Goal: Find specific page/section: Find specific page/section

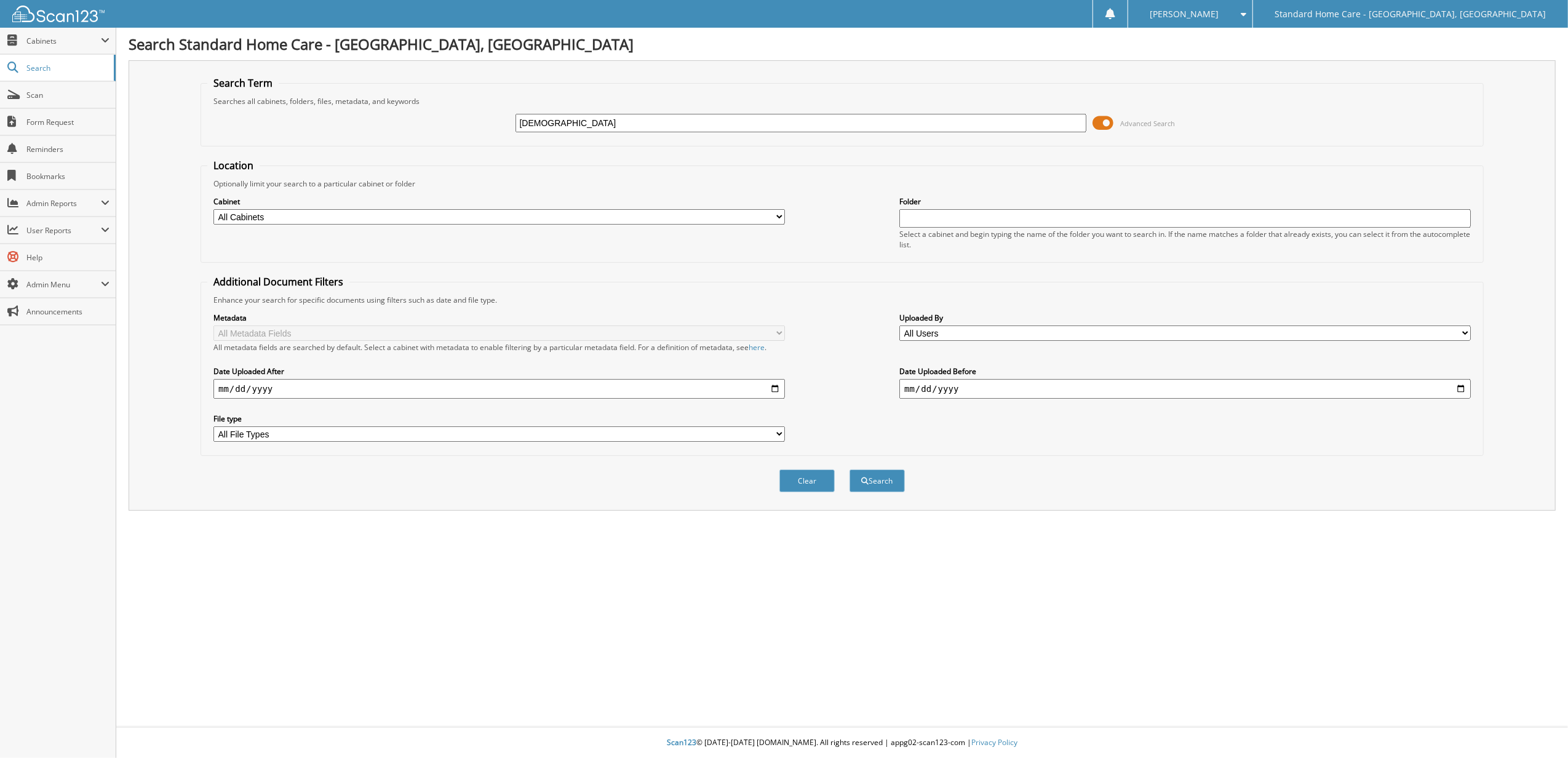
type input "[DEMOGRAPHIC_DATA]"
click at [849, 470] on button "Search" at bounding box center [877, 481] width 55 height 23
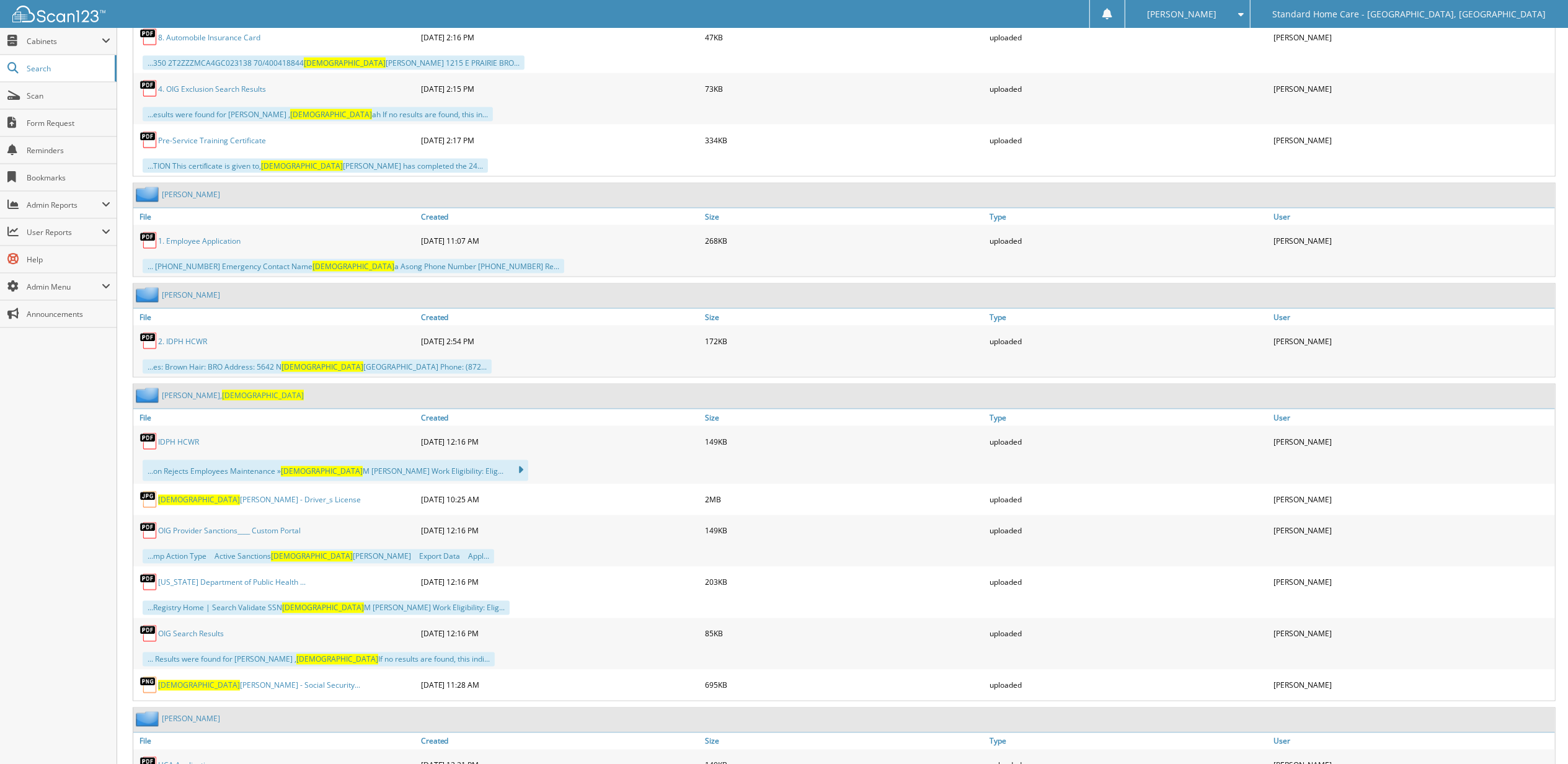
scroll to position [1901, 0]
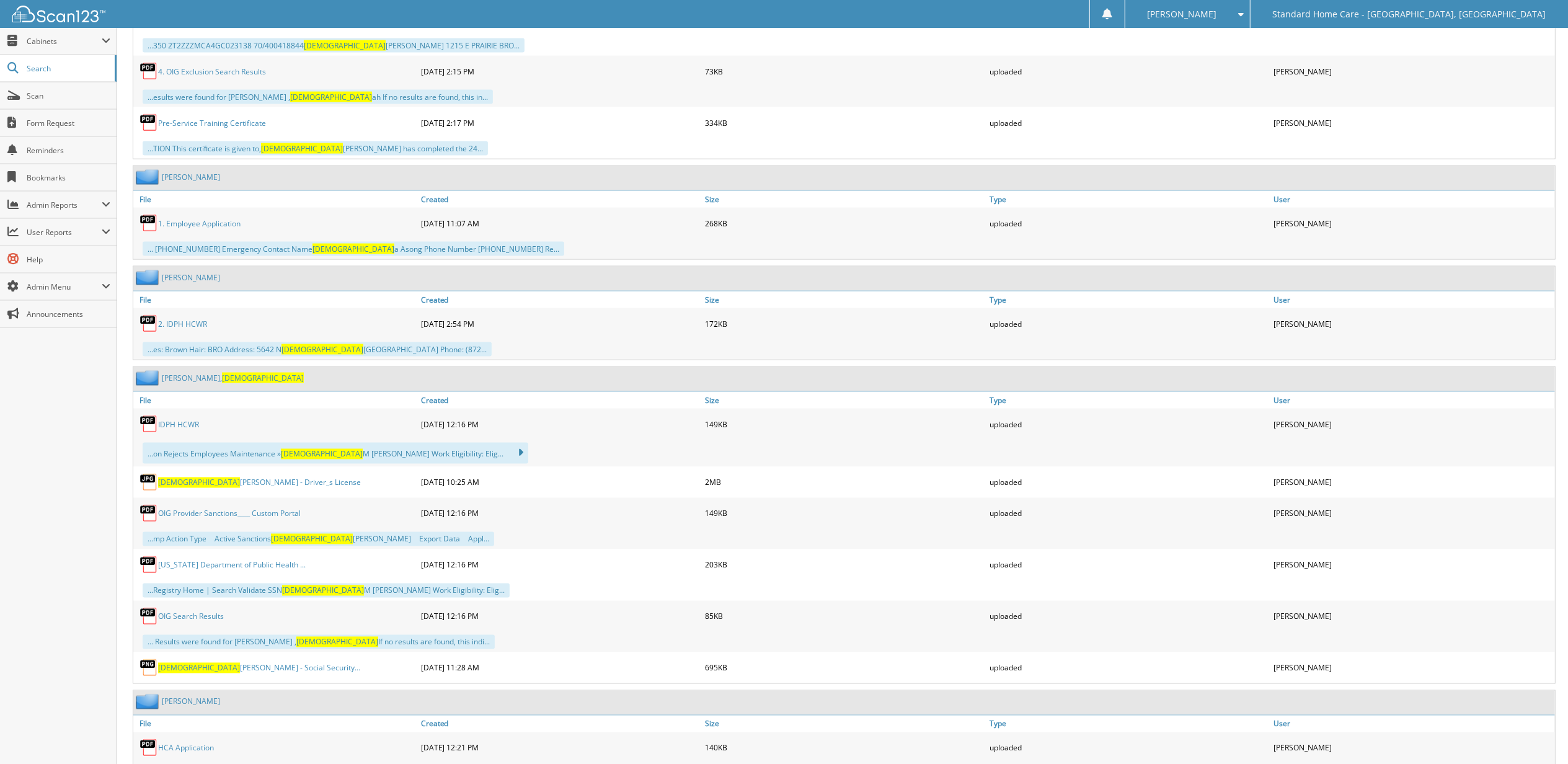
click at [222, 383] on span "Christian" at bounding box center [263, 378] width 82 height 10
